Goal: Contribute content

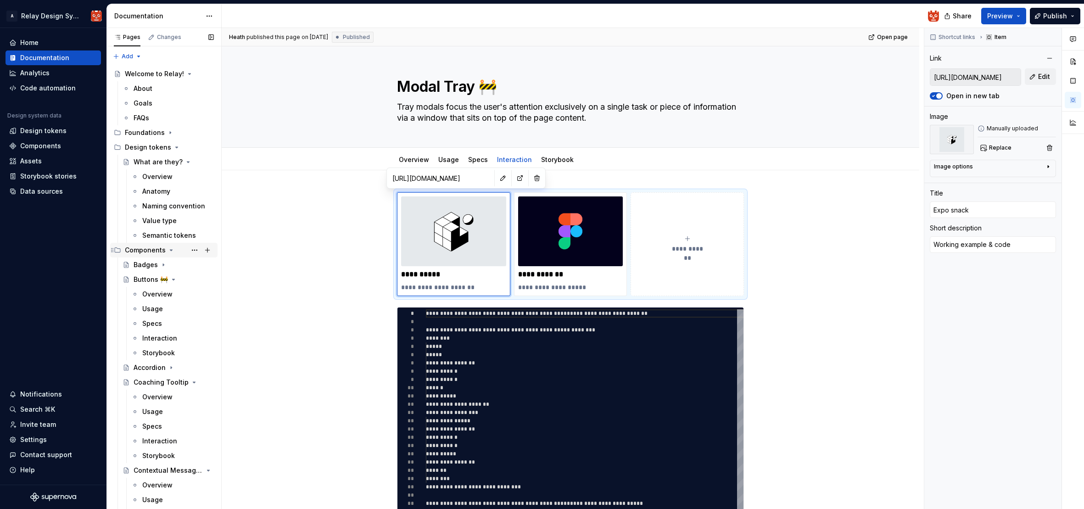
click at [170, 250] on icon "Page tree" at bounding box center [171, 250] width 2 height 1
click at [160, 340] on div "Interaction" at bounding box center [159, 338] width 35 height 9
type textarea "*"
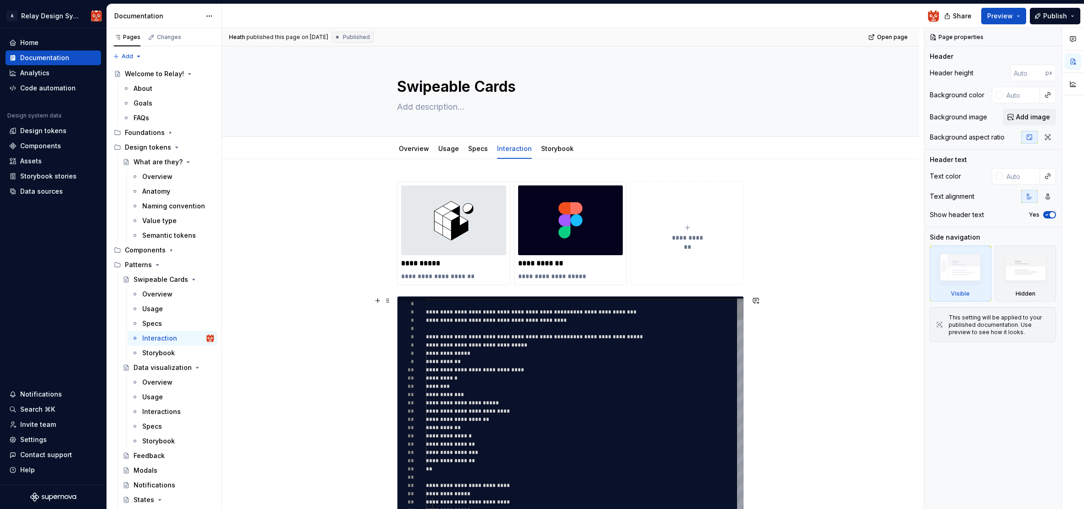
type textarea "*"
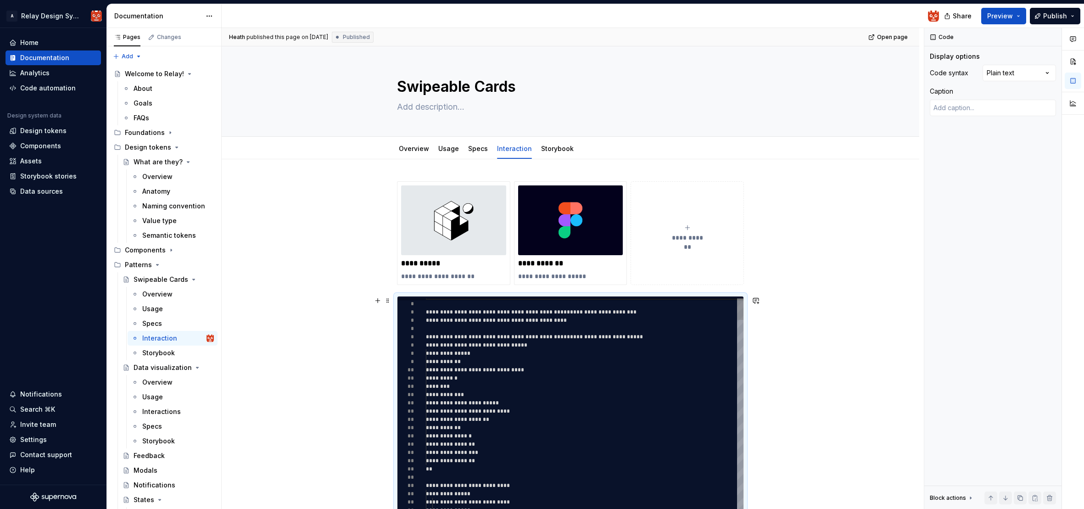
scroll to position [0, 0]
drag, startPoint x: 428, startPoint y: 310, endPoint x: 477, endPoint y: 437, distance: 136.0
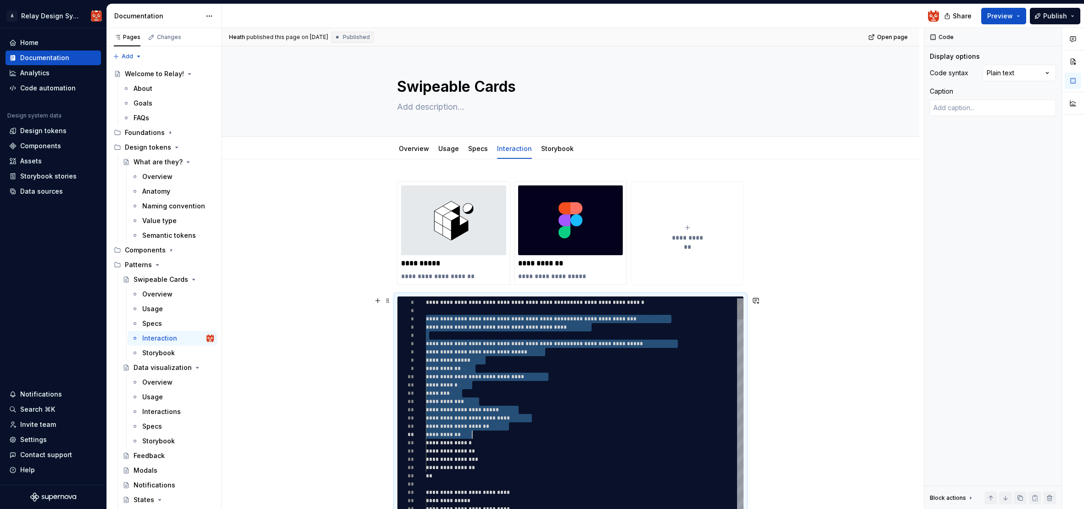
scroll to position [17, 100]
drag, startPoint x: 429, startPoint y: 319, endPoint x: 652, endPoint y: 482, distance: 275.9
click at [573, 509] on html "A Relay Design System Home Documentation Analytics Code automation Design syste…" at bounding box center [542, 254] width 1084 height 509
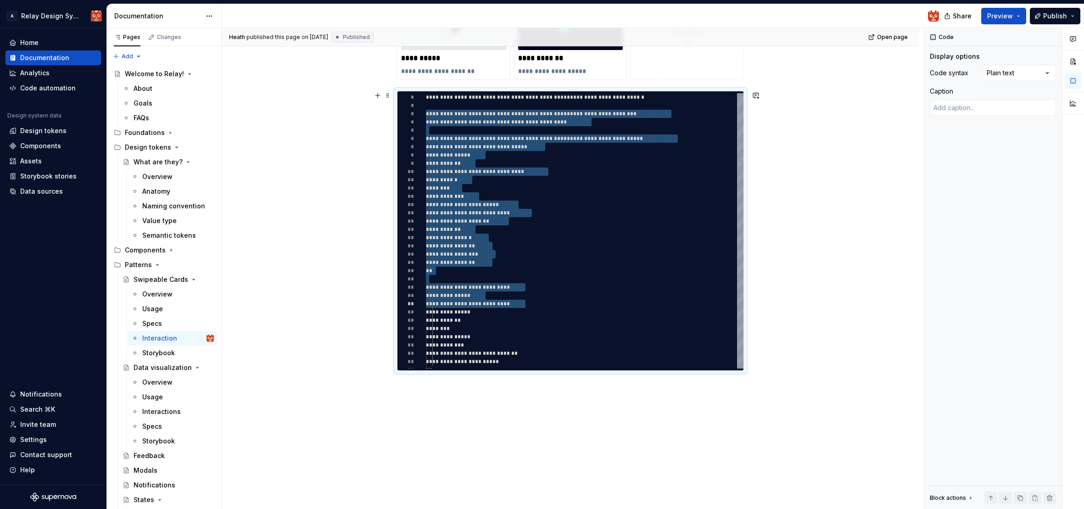
scroll to position [241, 0]
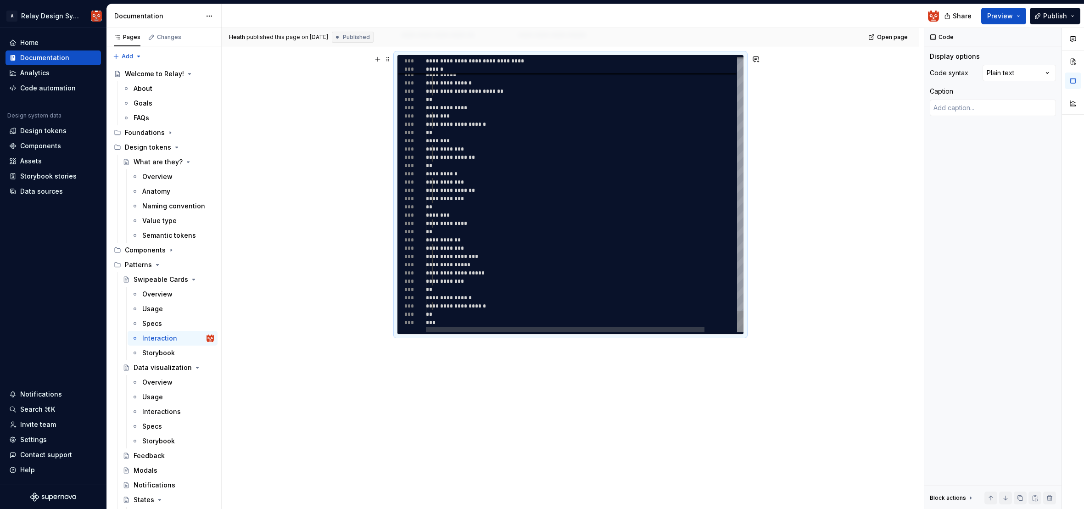
type textarea "**********"
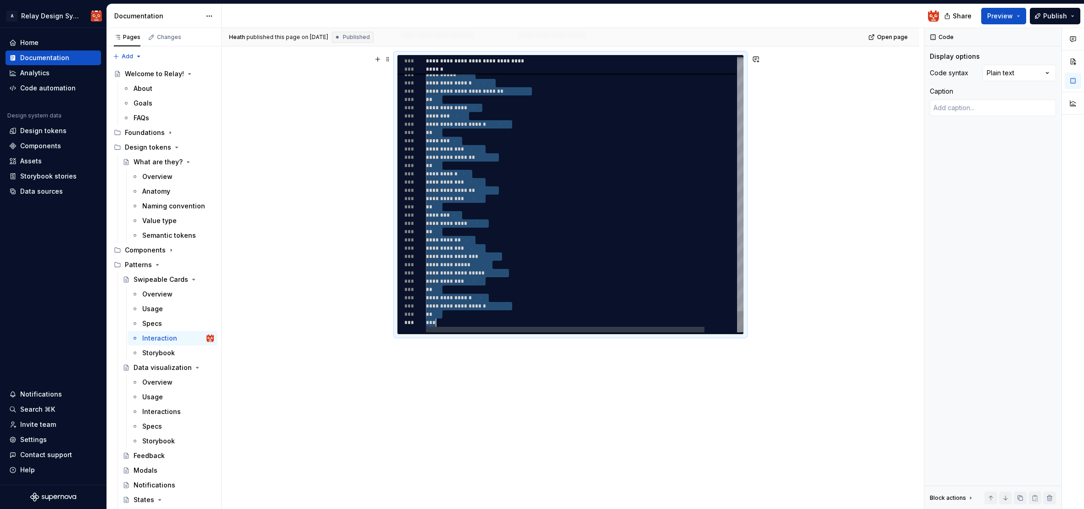
scroll to position [17, 10]
click at [448, 323] on div "***" at bounding box center [603, 323] width 354 height 8
type textarea "*"
type textarea "**********"
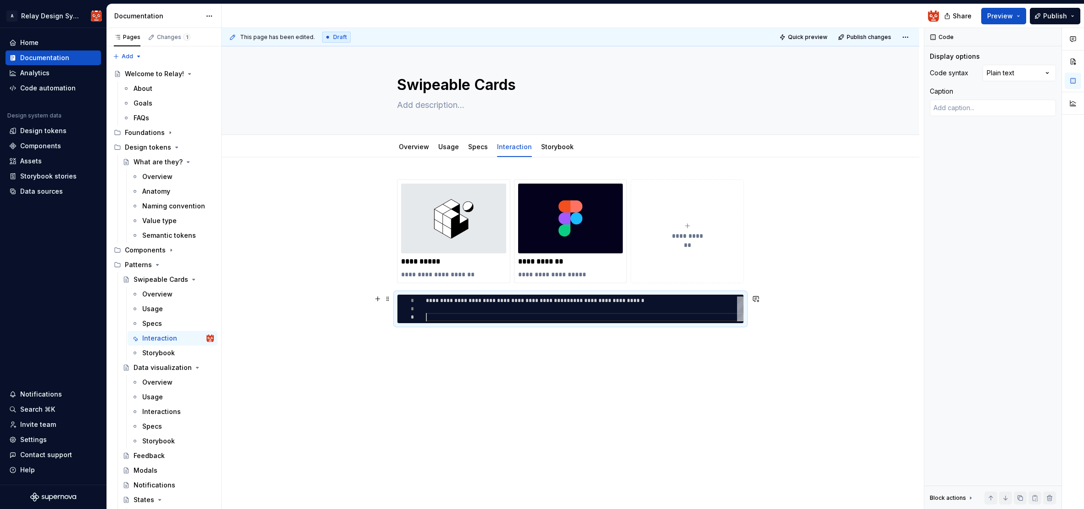
type textarea "*"
type textarea "***"
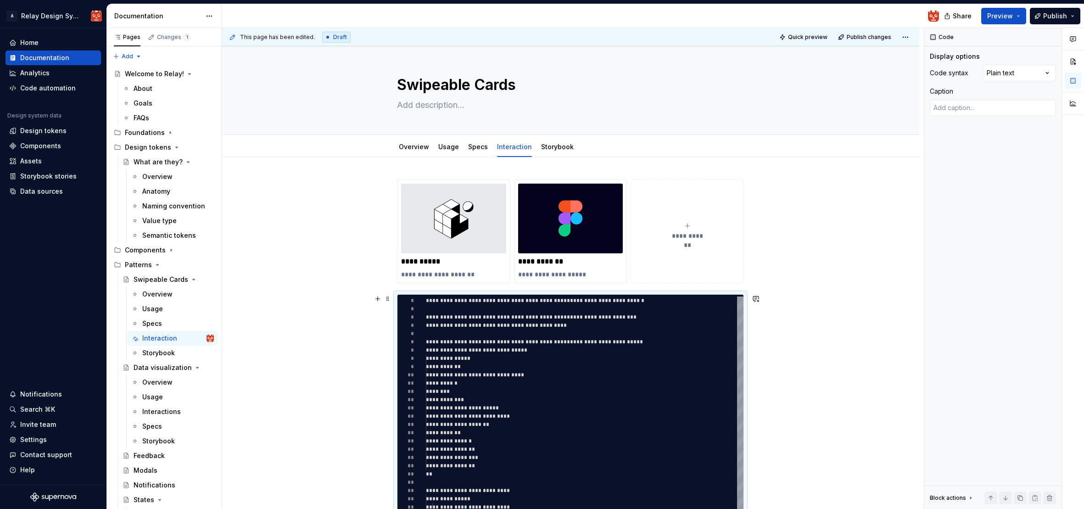
click at [809, 356] on div "**********" at bounding box center [571, 458] width 698 height 603
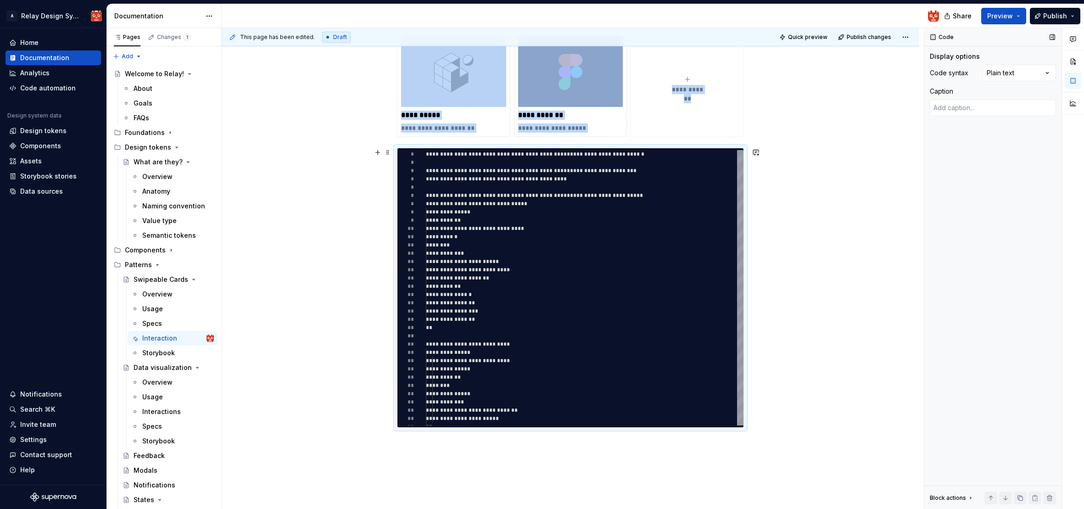
scroll to position [136, 0]
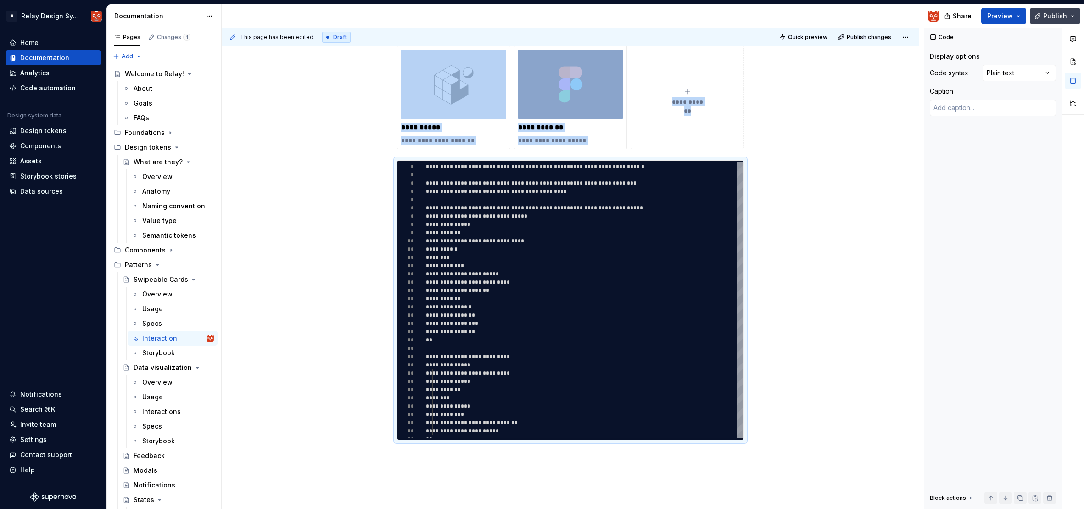
click at [1051, 19] on span "Publish" at bounding box center [1055, 15] width 24 height 9
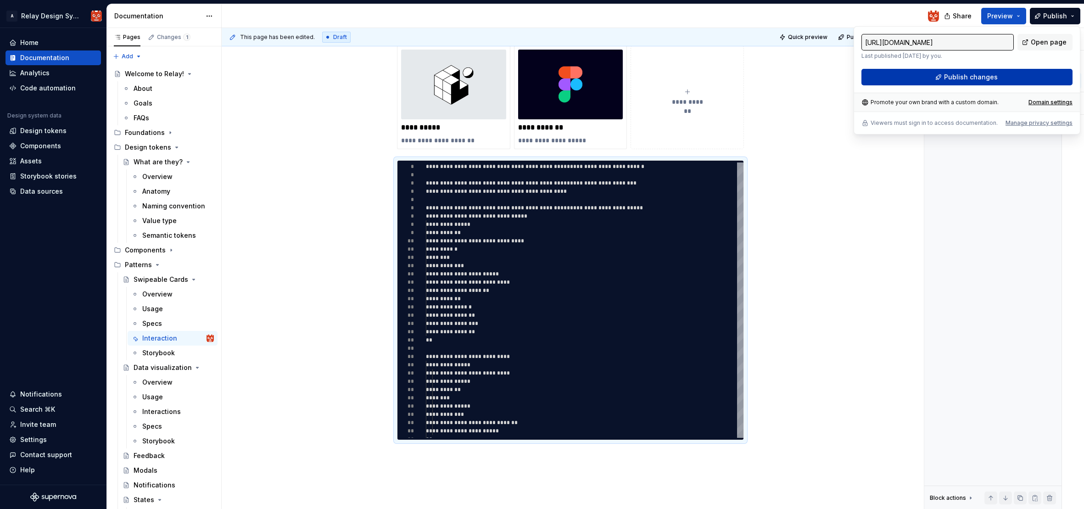
click at [984, 77] on span "Publish changes" at bounding box center [971, 77] width 54 height 9
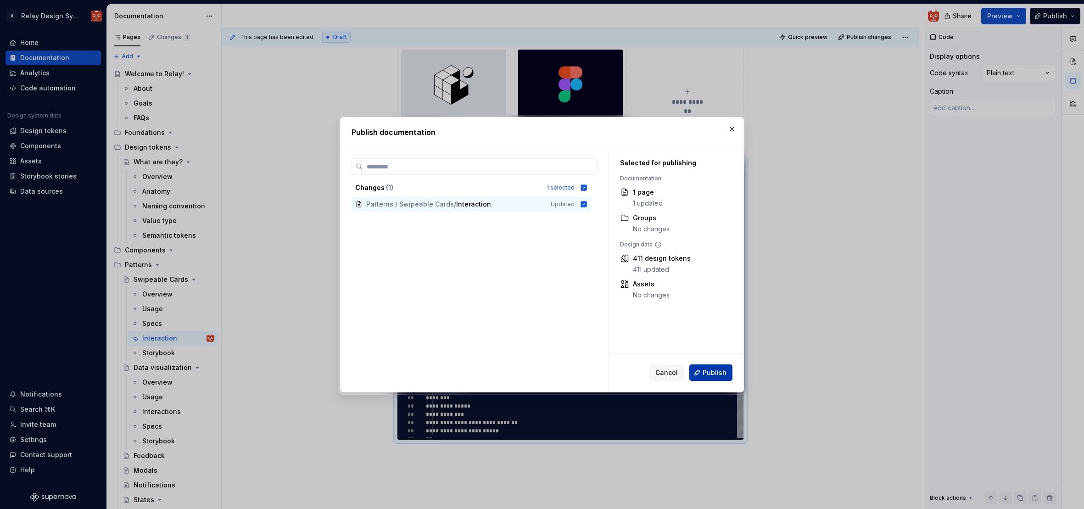
click at [716, 373] on span "Publish" at bounding box center [715, 372] width 24 height 9
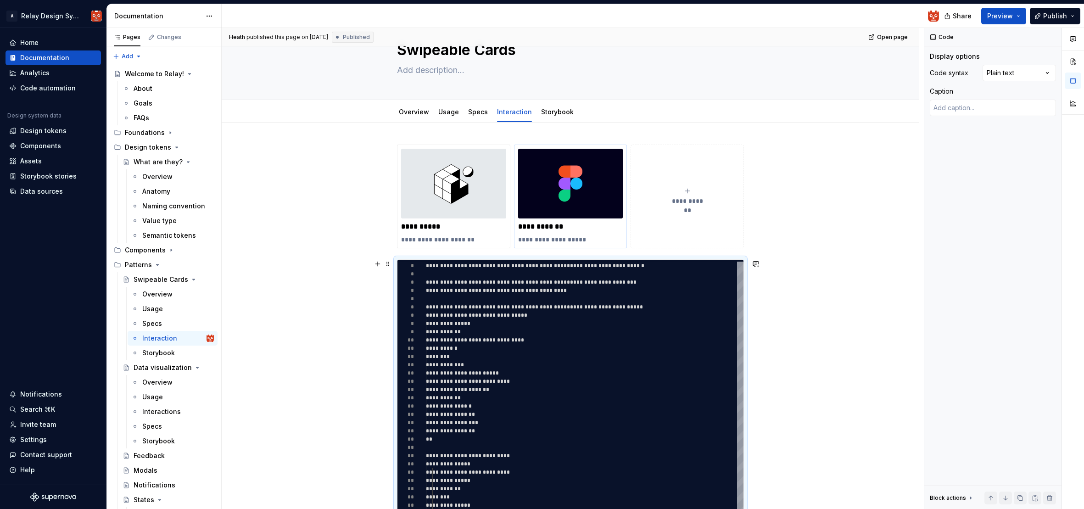
scroll to position [7, 0]
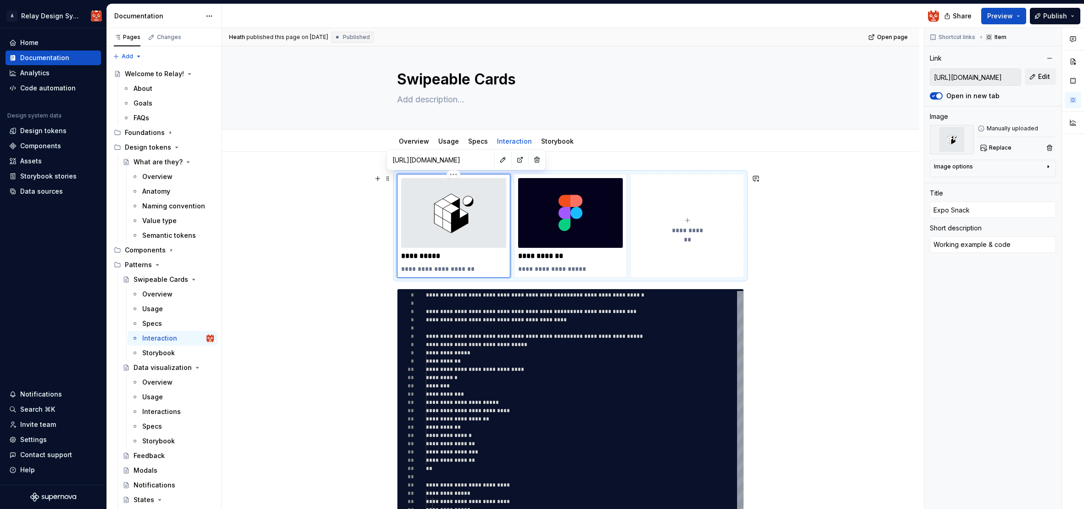
drag, startPoint x: 473, startPoint y: 234, endPoint x: 471, endPoint y: 216, distance: 18.0
click at [471, 234] on img at bounding box center [453, 213] width 105 height 70
click at [514, 159] on button "button" at bounding box center [520, 159] width 13 height 13
type textarea "*"
type input "https://www.figma.com/design/Y83VemmypJ1GYh5Vy1NKA0/Aurae-Motion-Design-System?…"
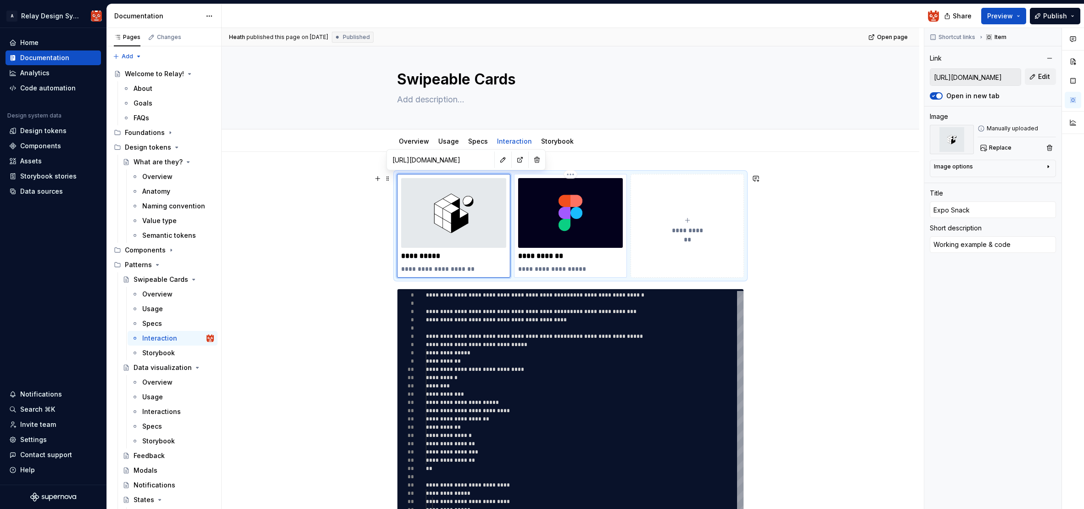
type input "https://www.figma.com/design/Y83VemmypJ1GYh5Vy1NKA0/Aurae-Motion-Design-System?…"
type input "Motion specs"
type textarea "Annotations in Figma"
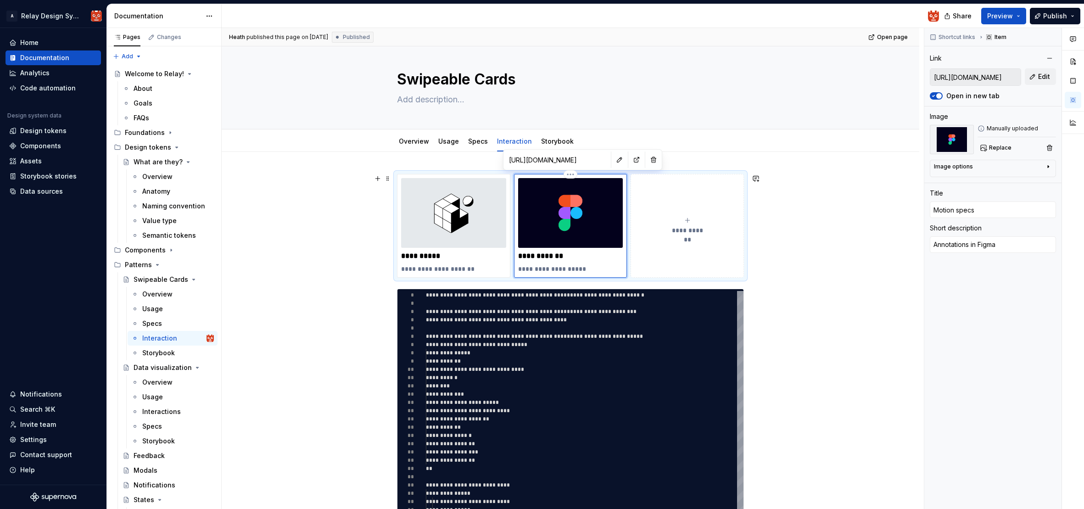
click at [582, 243] on img at bounding box center [570, 213] width 105 height 70
click at [630, 156] on button "button" at bounding box center [636, 159] width 13 height 13
click at [314, 193] on div "**********" at bounding box center [573, 269] width 702 height 482
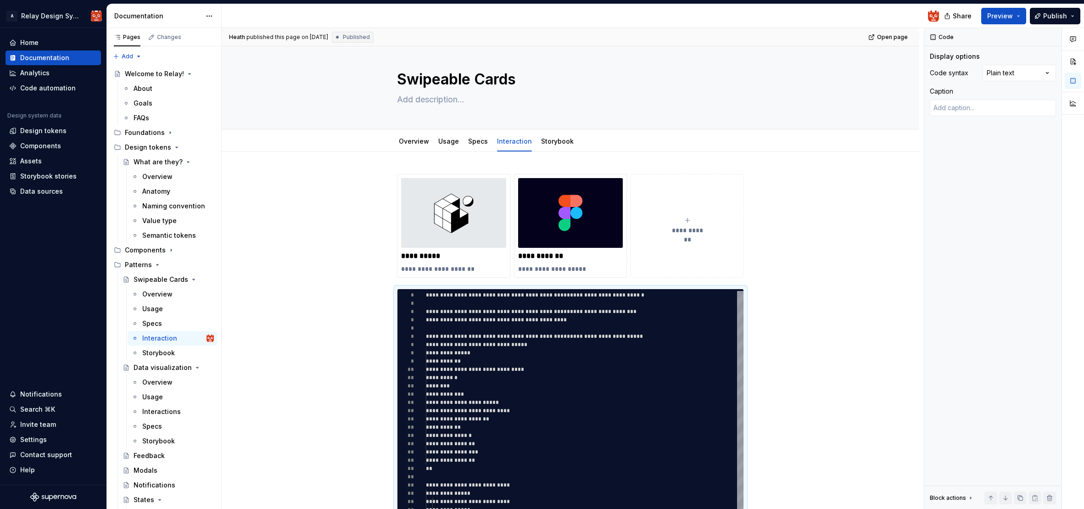
type textarea "*"
